Goal: Task Accomplishment & Management: Manage account settings

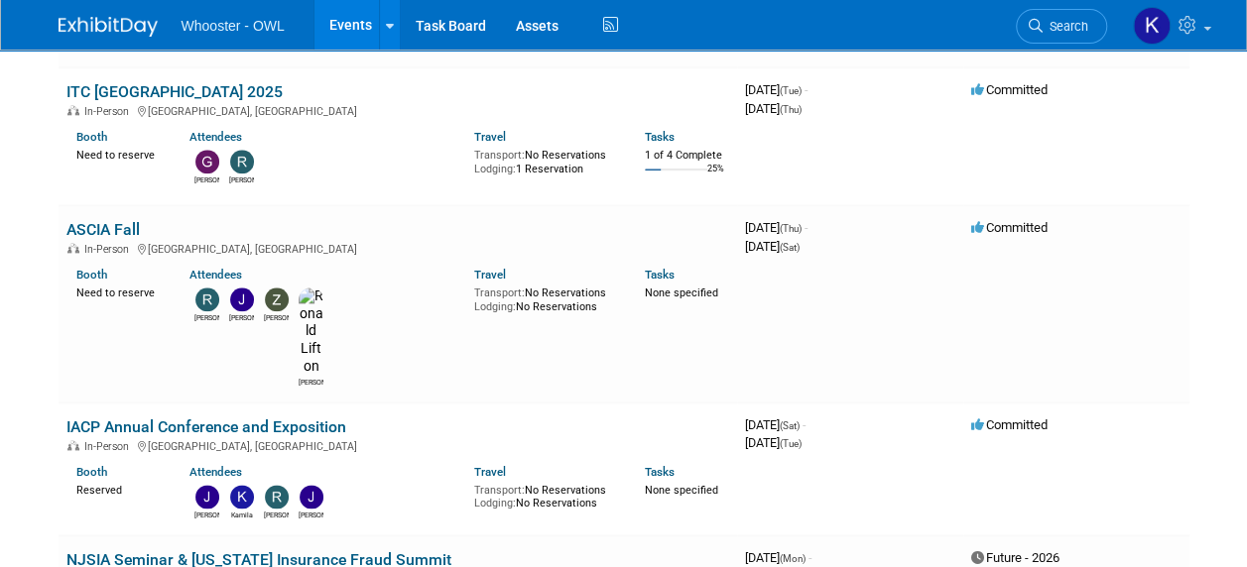
scroll to position [1072, 0]
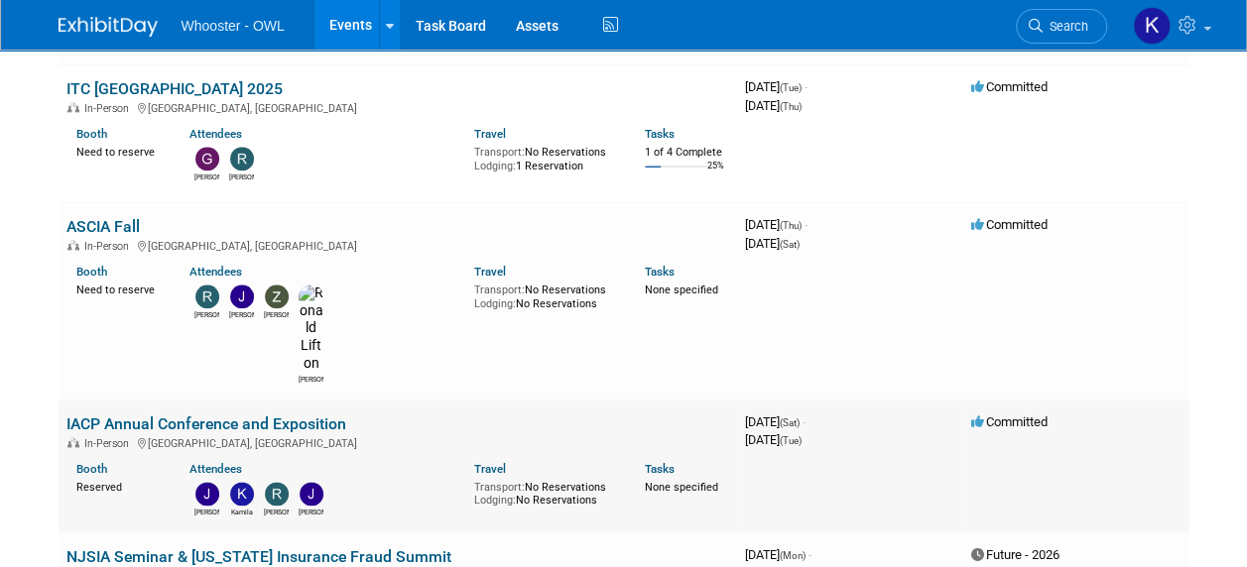
click at [276, 415] on link "IACP Annual Conference and Exposition" at bounding box center [206, 424] width 280 height 19
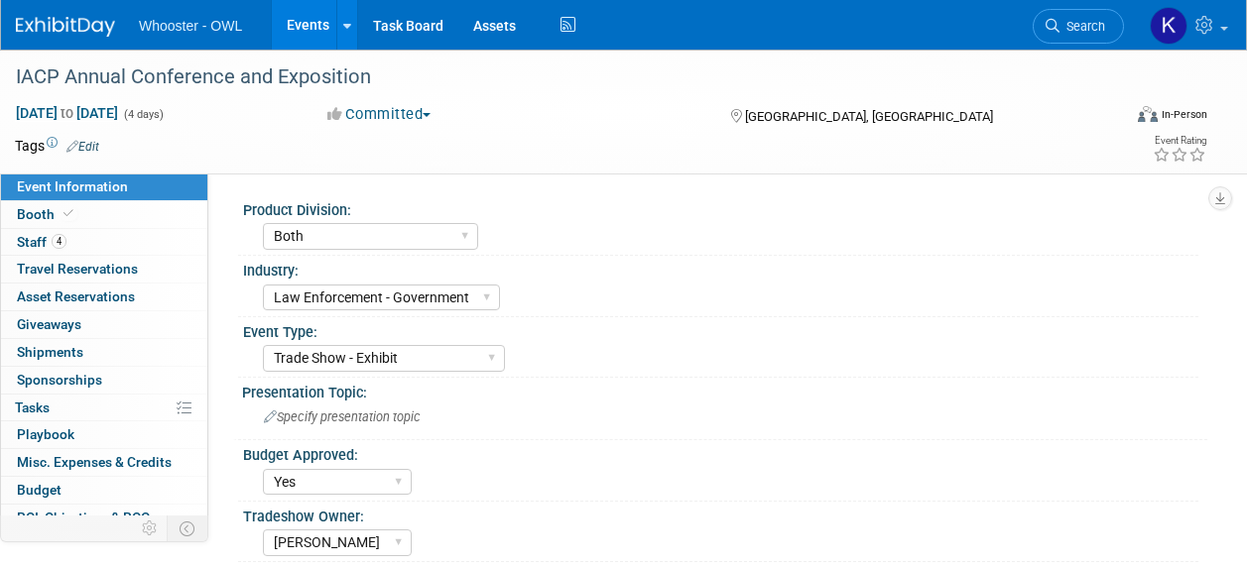
select select "Both"
select select "Law Enforcement - Government"
select select "Trade Show - Exhibit"
select select "Yes"
select select "[PERSON_NAME]"
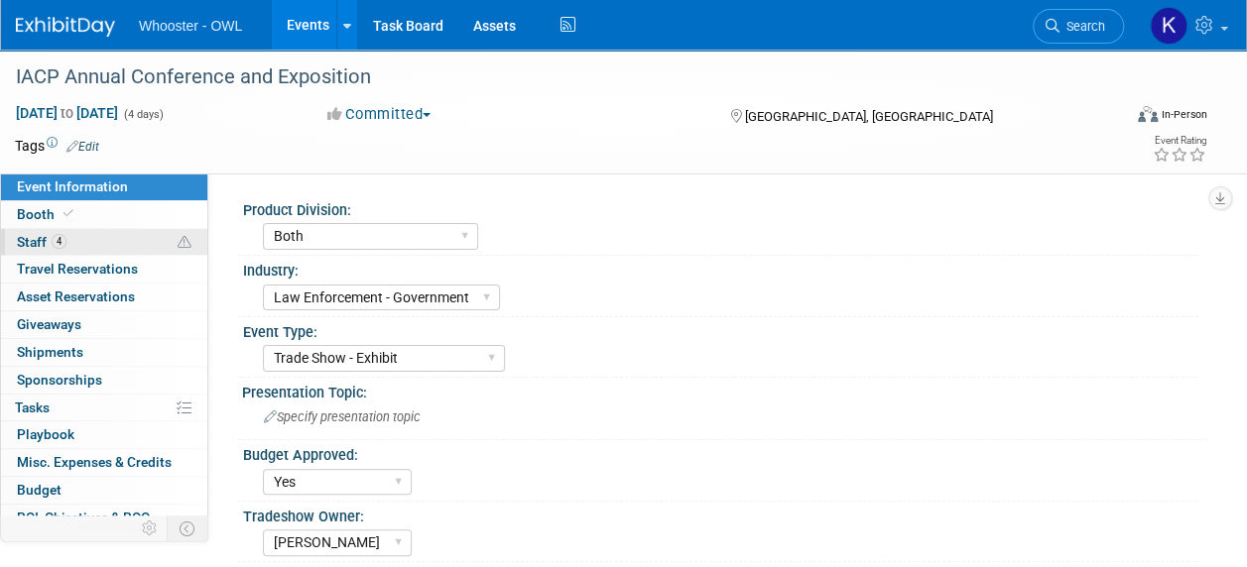
click at [98, 241] on link "4 Staff 4" at bounding box center [104, 242] width 206 height 27
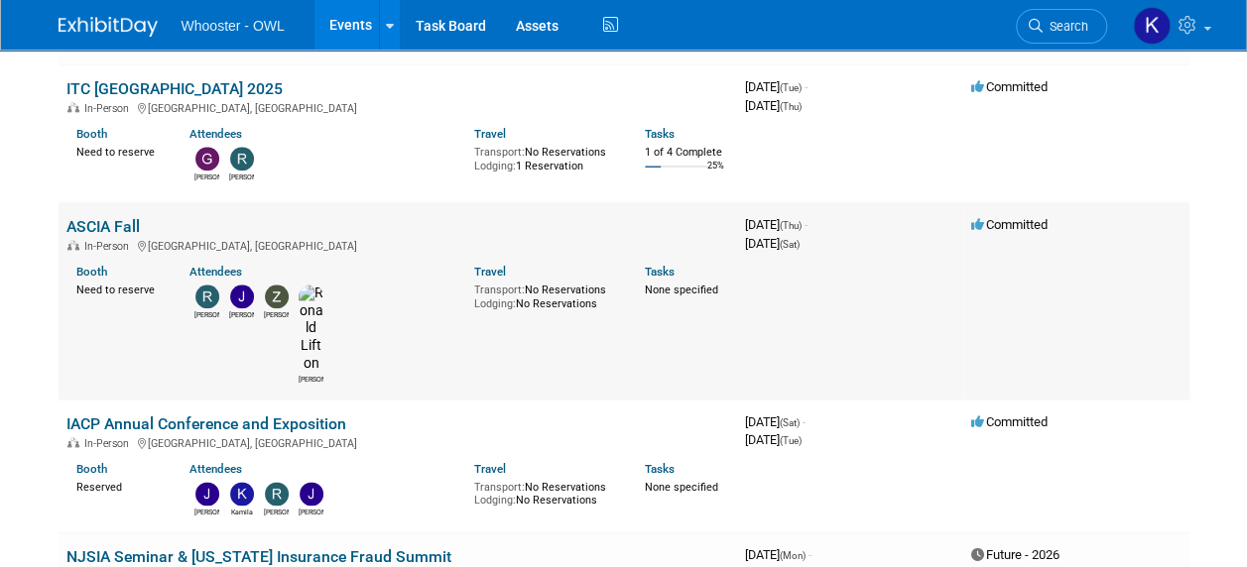
scroll to position [1072, 0]
click at [298, 415] on link "IACP Annual Conference and Exposition" at bounding box center [206, 424] width 280 height 19
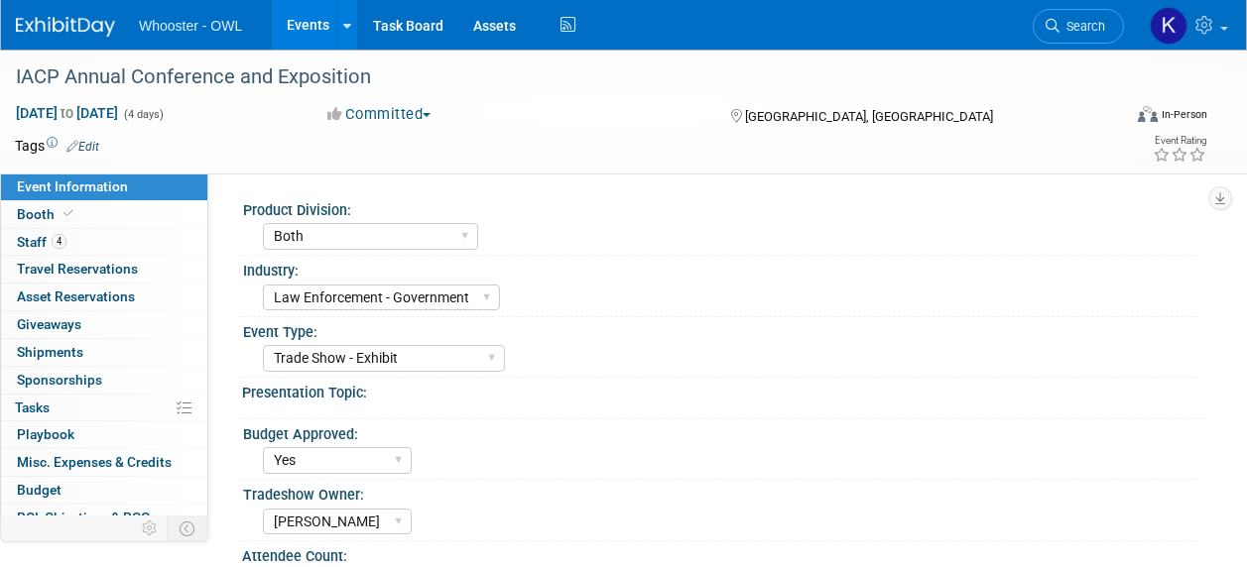
select select "Both"
select select "Law Enforcement - Government"
select select "Trade Show - Exhibit"
select select "Yes"
select select "[PERSON_NAME]"
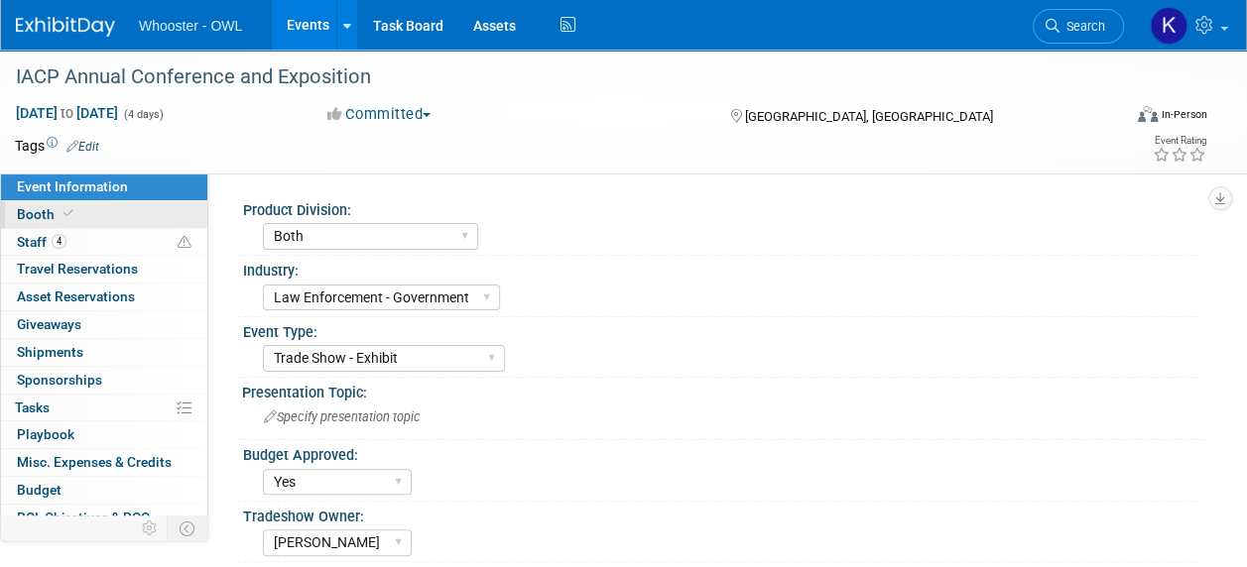
click at [118, 221] on link "Booth" at bounding box center [104, 214] width 206 height 27
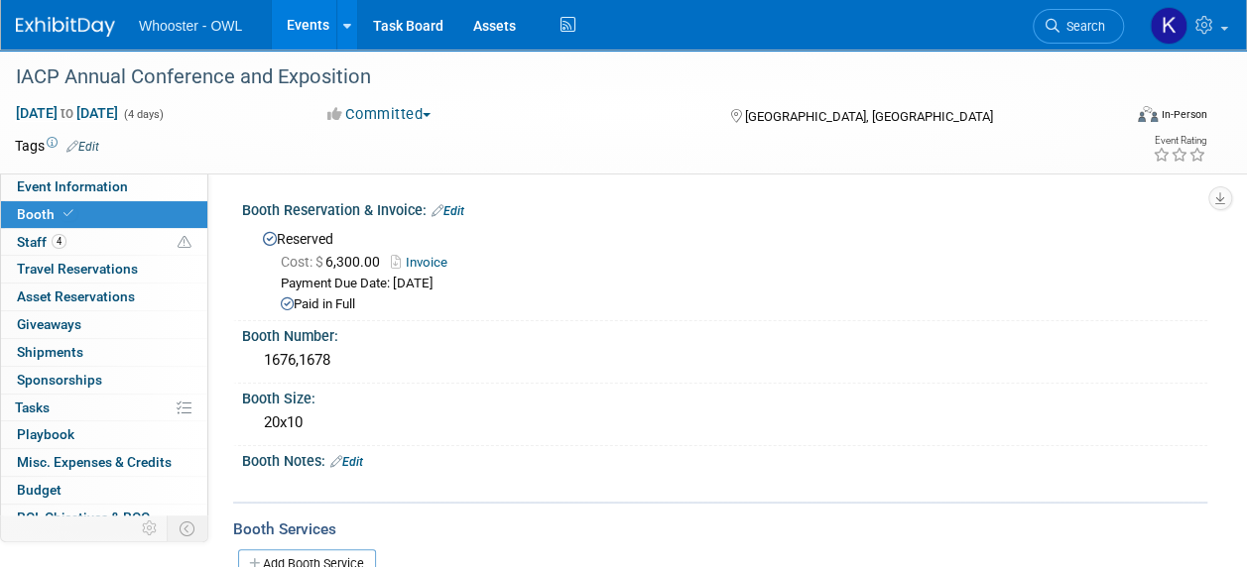
click at [429, 262] on link "Invoice" at bounding box center [424, 262] width 66 height 15
